Goal: Book appointment/travel/reservation

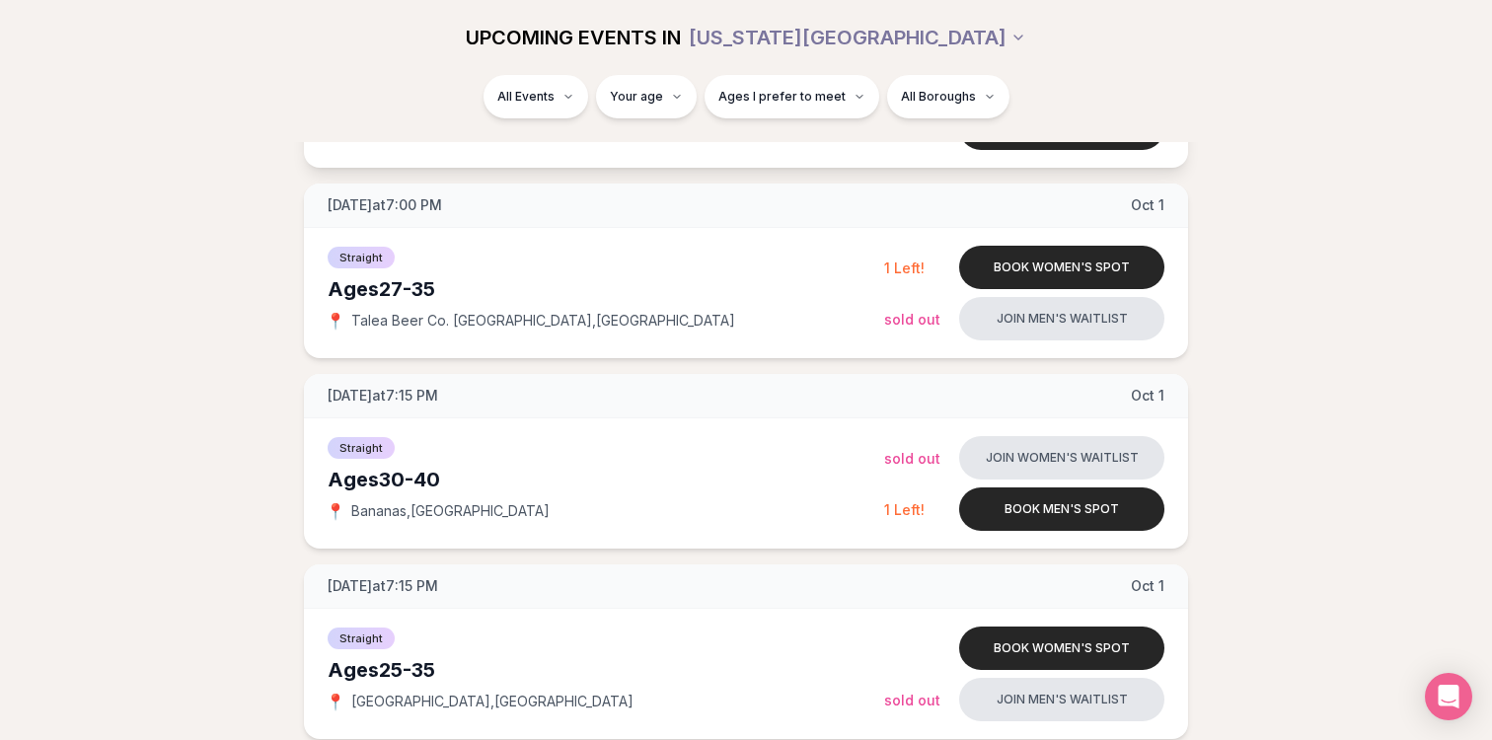
scroll to position [992, 0]
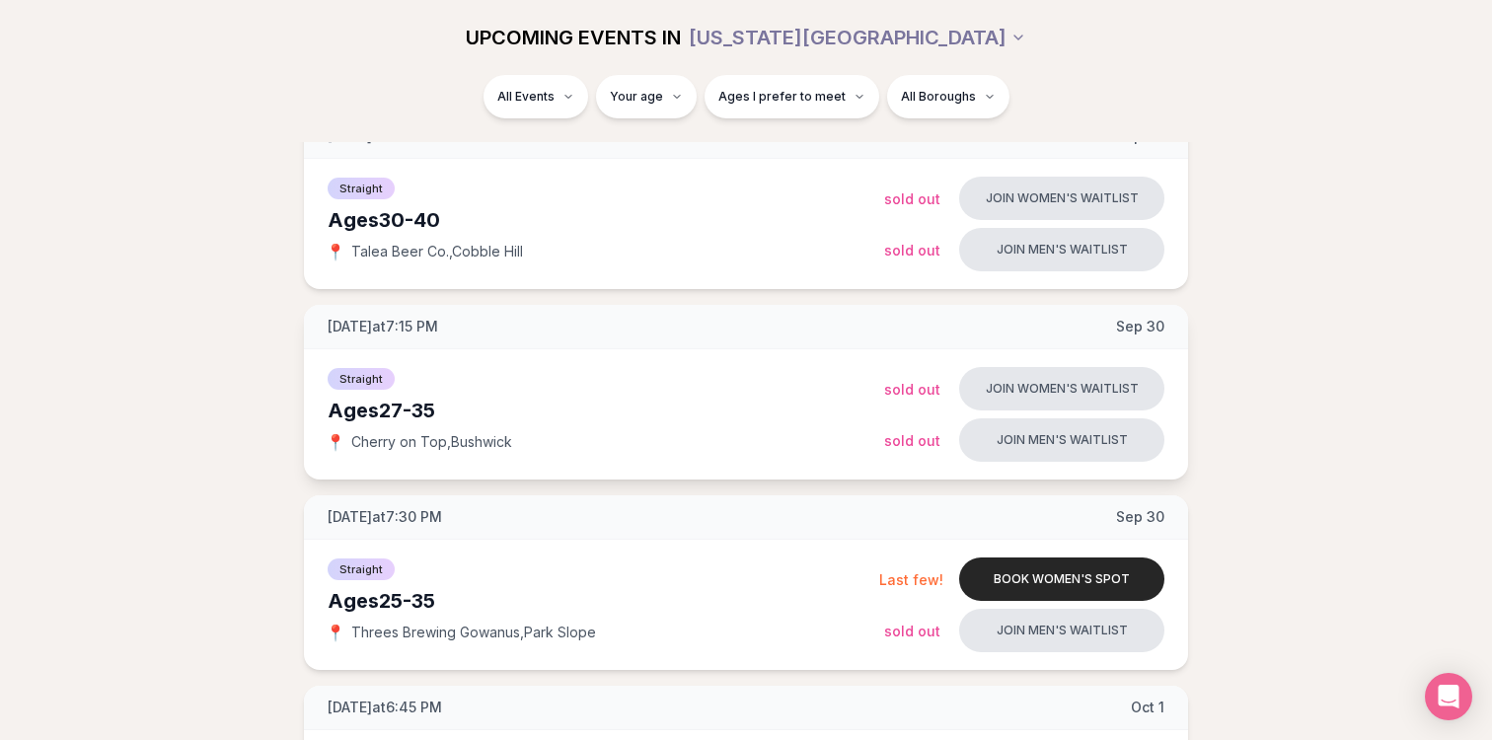
scroll to position [261, 0]
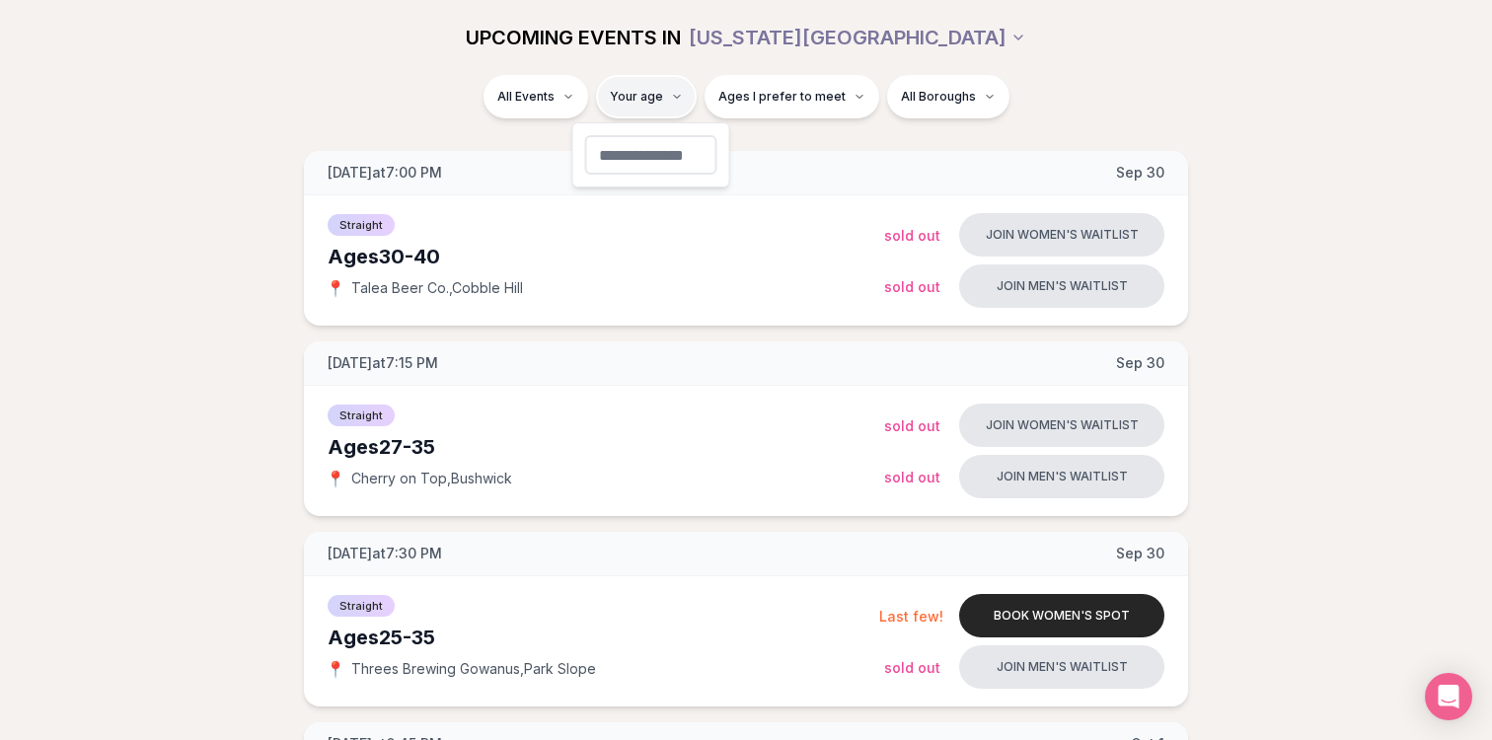
type input "**"
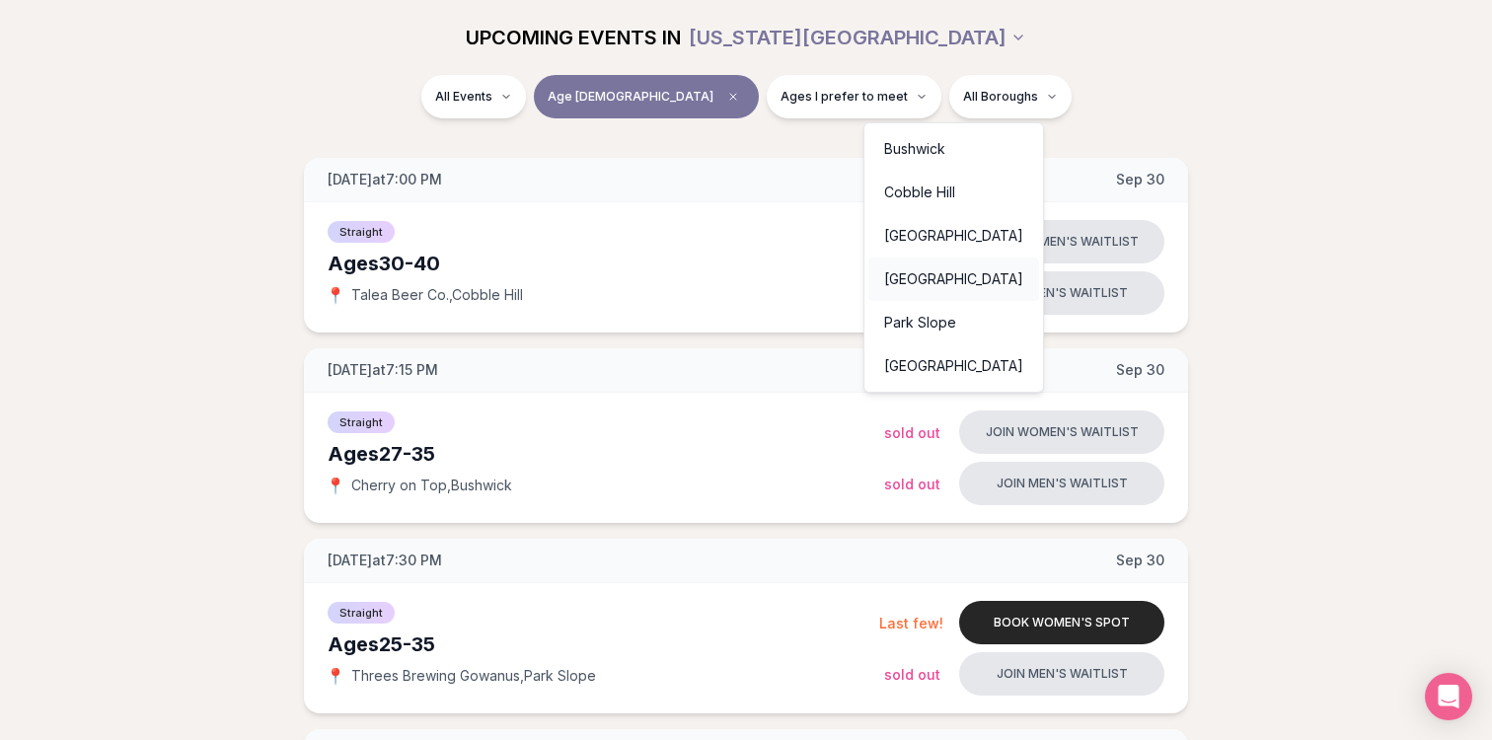
click at [929, 281] on div "[GEOGRAPHIC_DATA]" at bounding box center [953, 278] width 171 height 43
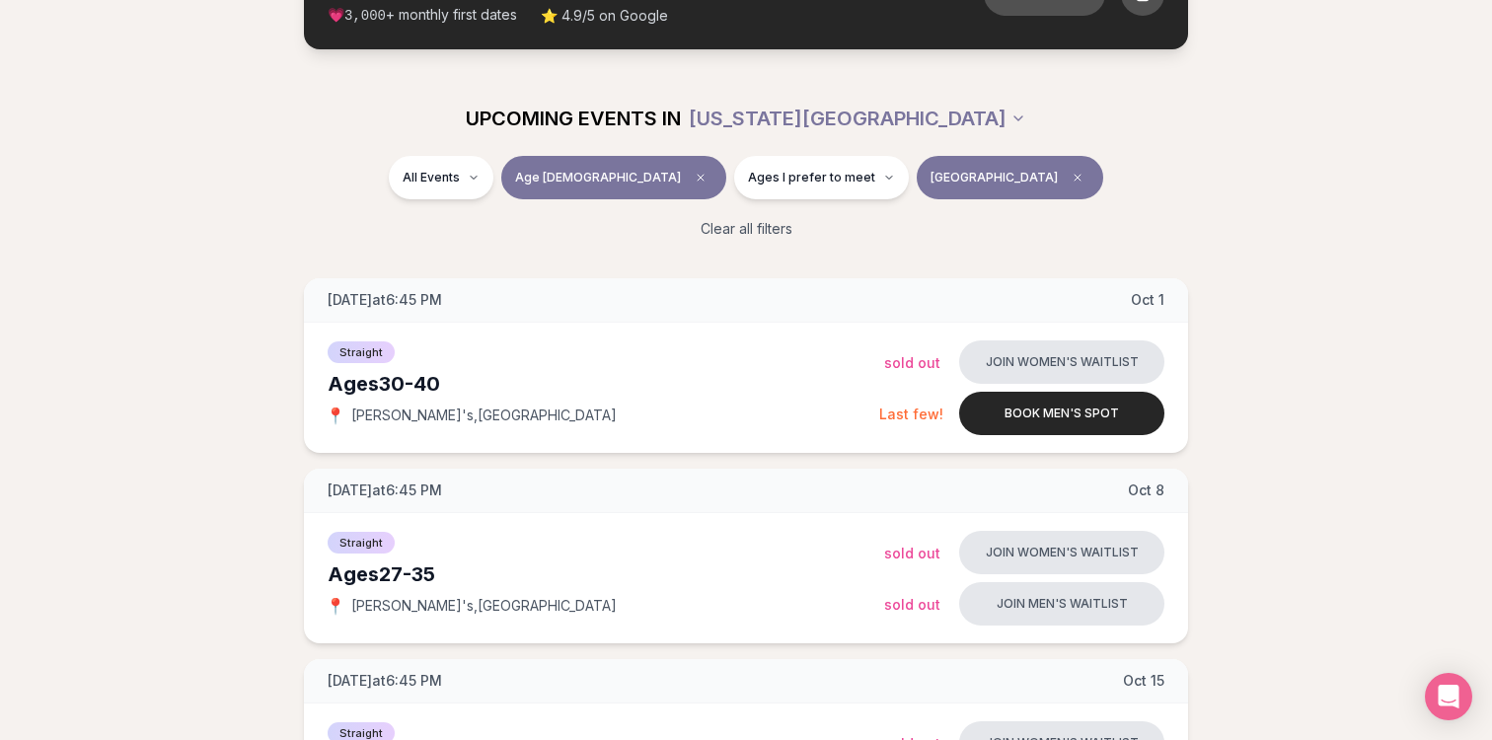
scroll to position [167, 0]
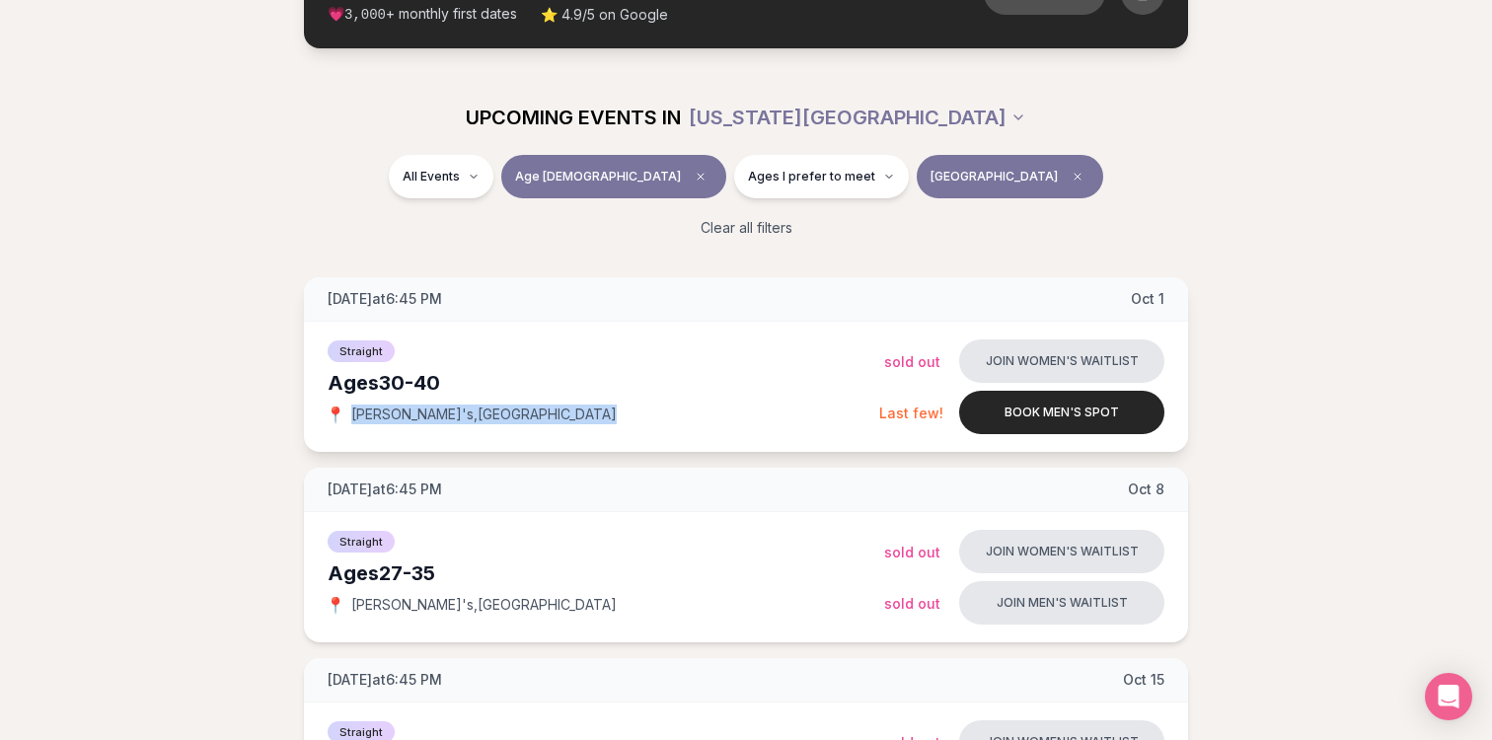
drag, startPoint x: 517, startPoint y: 414, endPoint x: 351, endPoint y: 414, distance: 165.7
click at [351, 414] on div "📍 Amelia's , Flatiron District" at bounding box center [603, 414] width 551 height 20
copy span "Amelia's , Flatiron District"
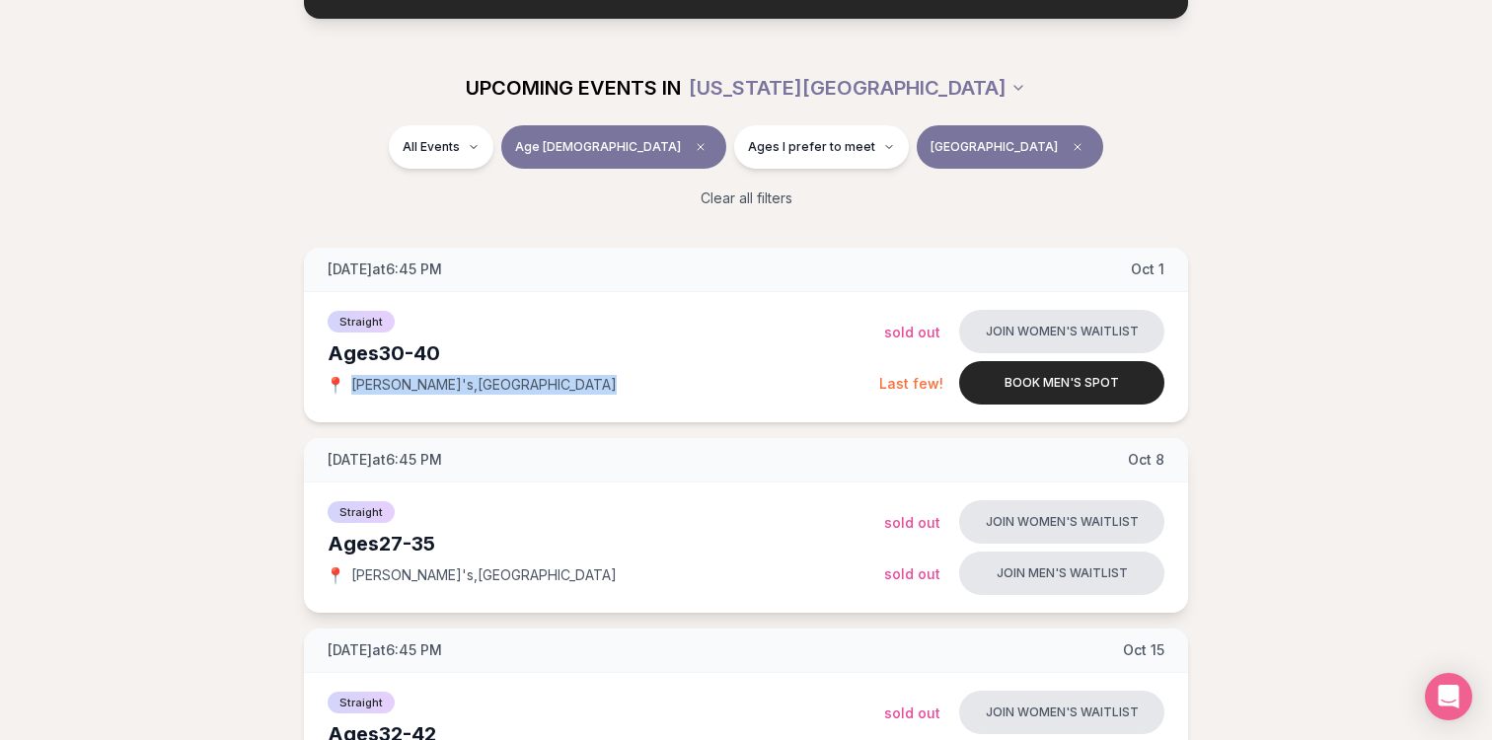
scroll to position [210, 0]
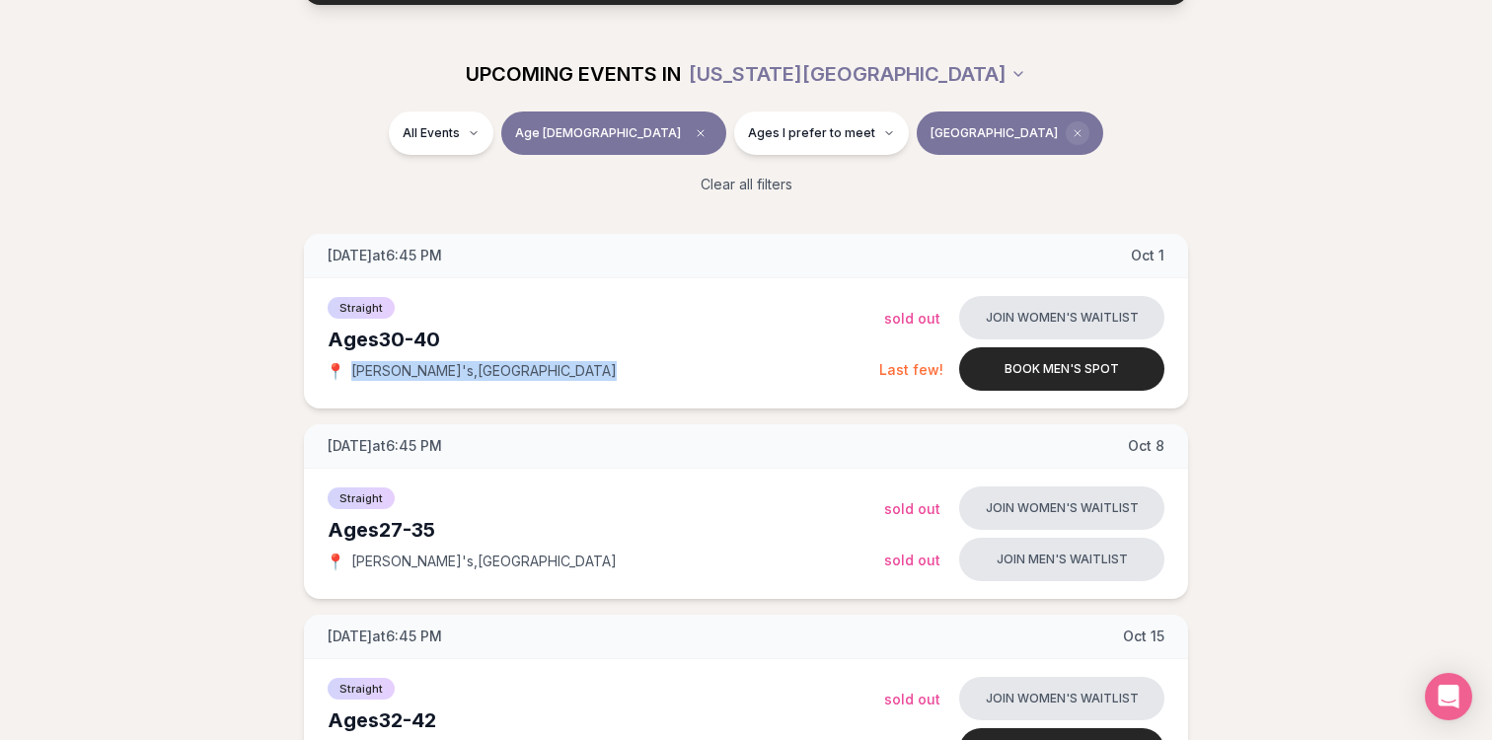
click at [1066, 135] on span "Clear borough filter" at bounding box center [1078, 133] width 24 height 24
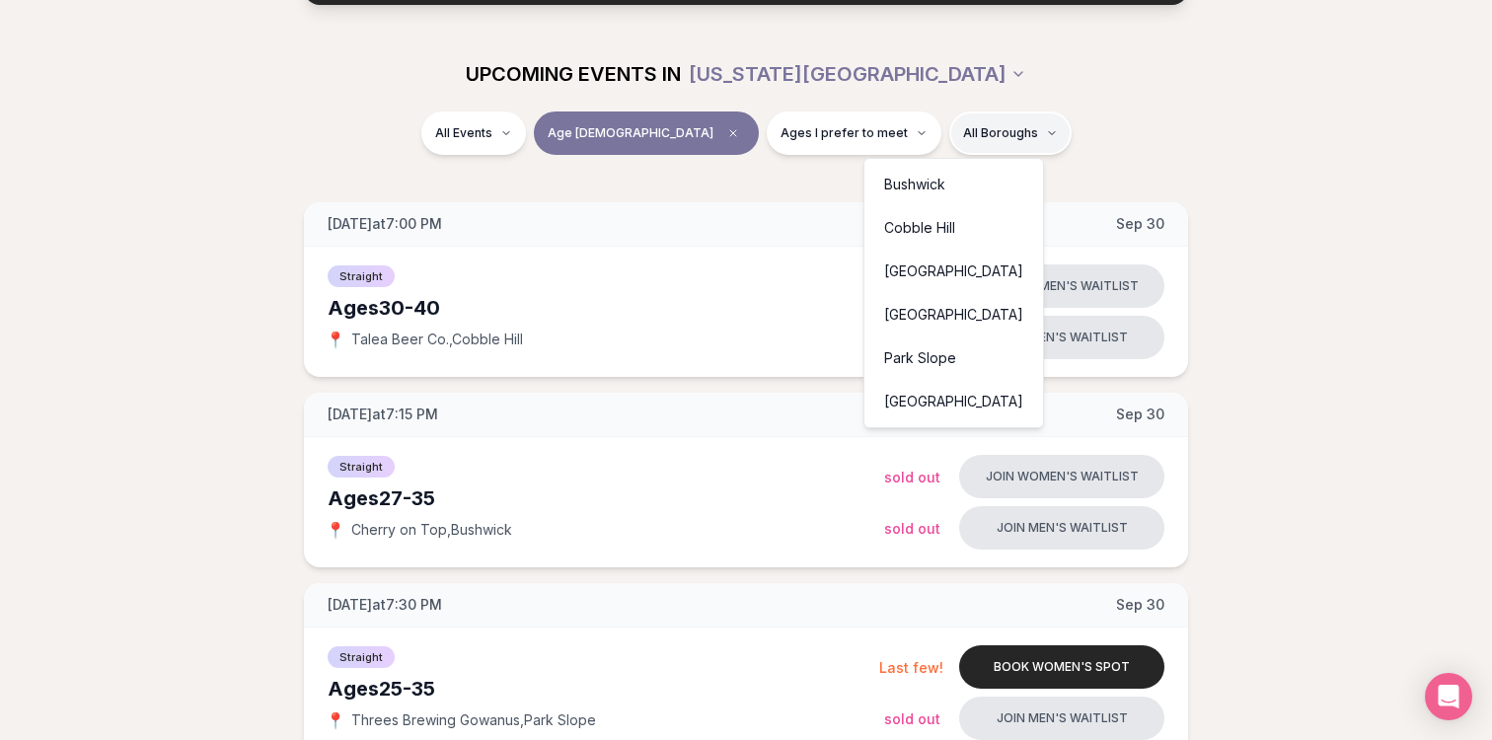
click at [939, 264] on div "[GEOGRAPHIC_DATA]" at bounding box center [953, 271] width 171 height 43
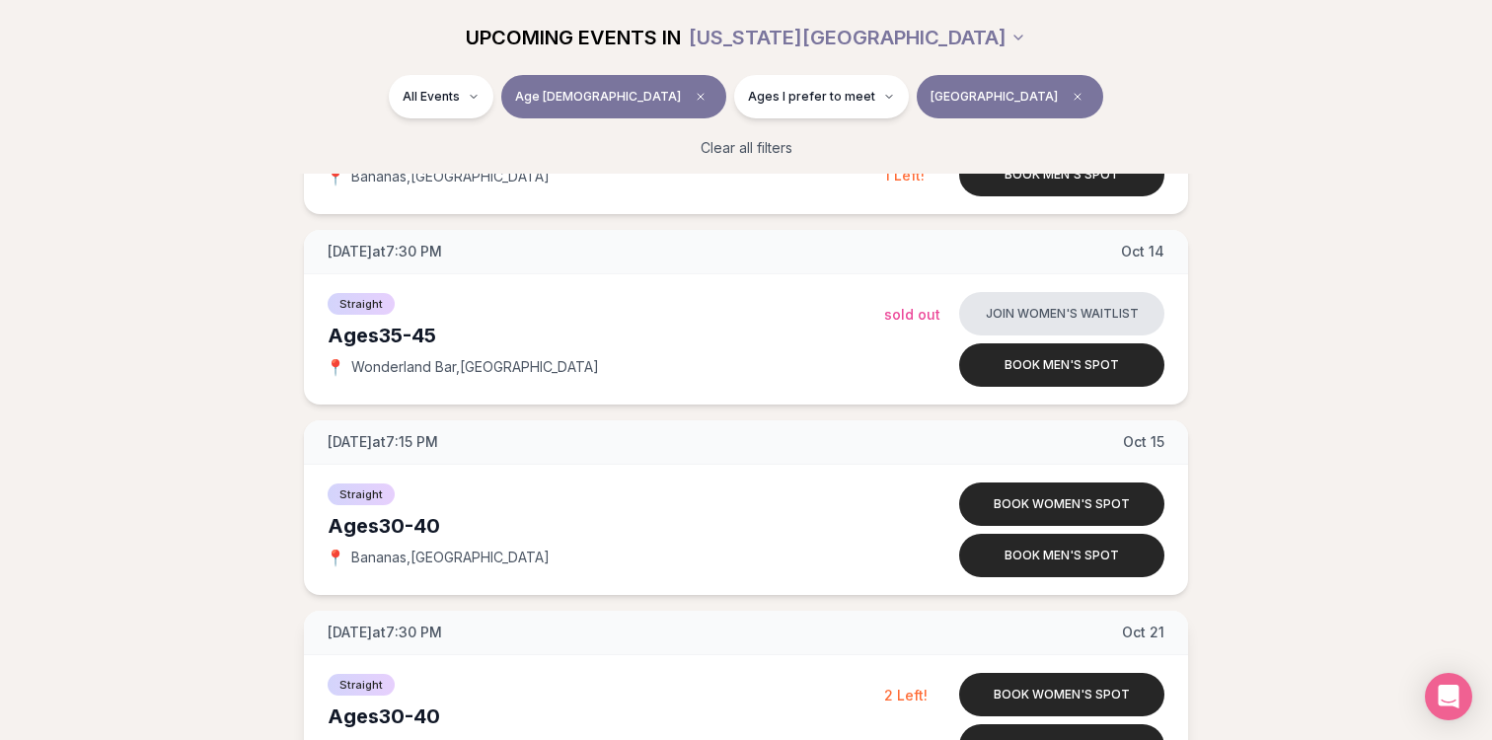
scroll to position [780, 0]
